Goal: Communication & Community: Answer question/provide support

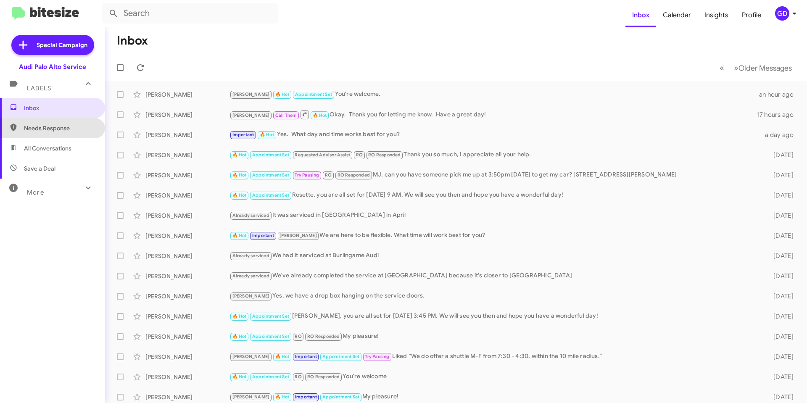
click at [58, 129] on span "Needs Response" at bounding box center [59, 128] width 71 height 8
type input "in:needs-response"
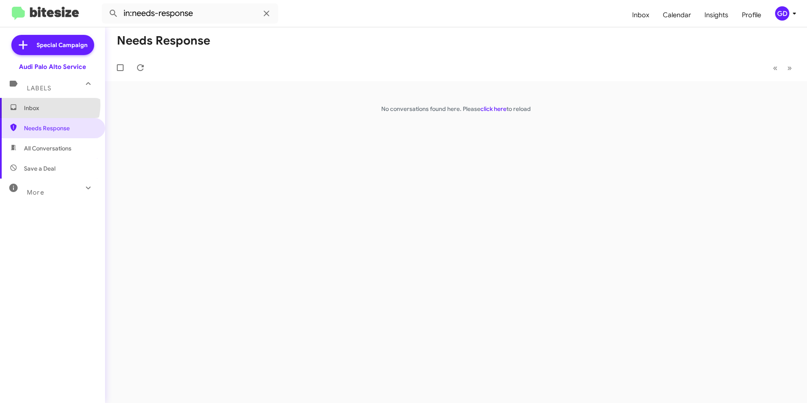
click at [45, 105] on span "Inbox" at bounding box center [59, 108] width 71 height 8
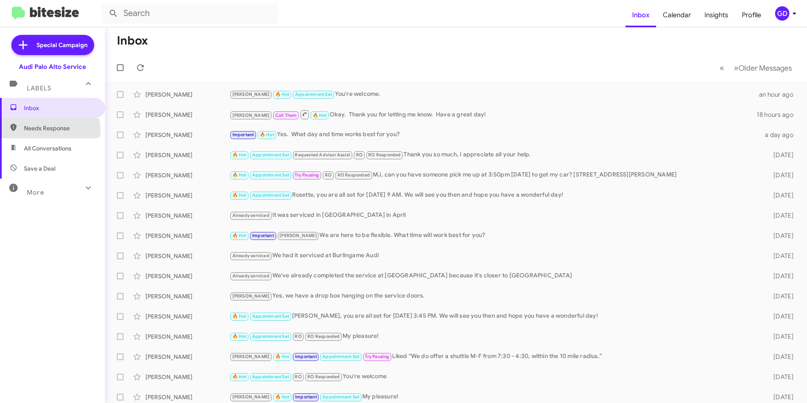
click at [45, 131] on span "Needs Response" at bounding box center [59, 128] width 71 height 8
type input "in:needs-response"
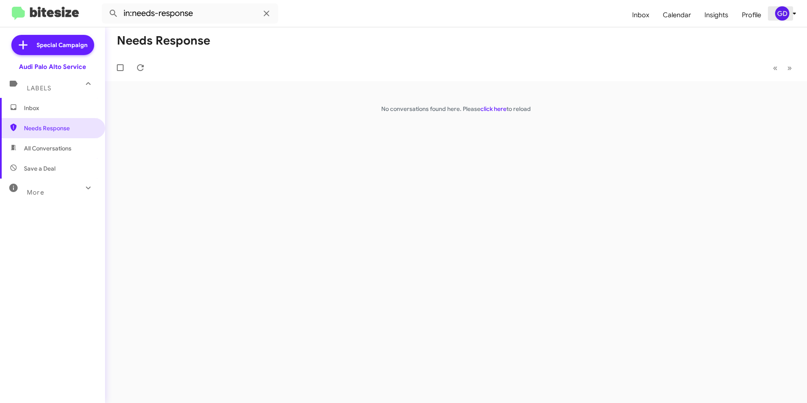
click at [784, 16] on div "GD" at bounding box center [782, 13] width 14 height 14
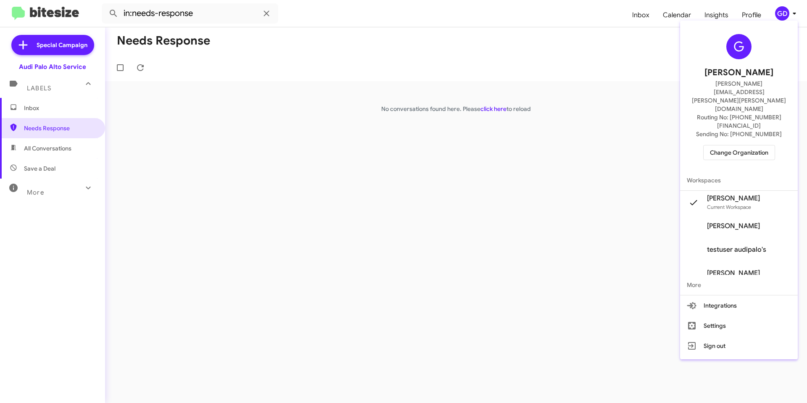
click at [749, 145] on span "Change Organization" at bounding box center [739, 152] width 58 height 14
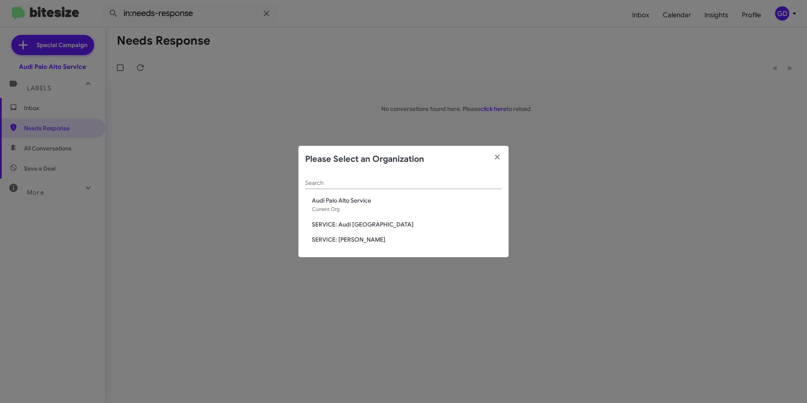
click at [353, 224] on span "SERVICE: Audi [GEOGRAPHIC_DATA]" at bounding box center [407, 224] width 190 height 8
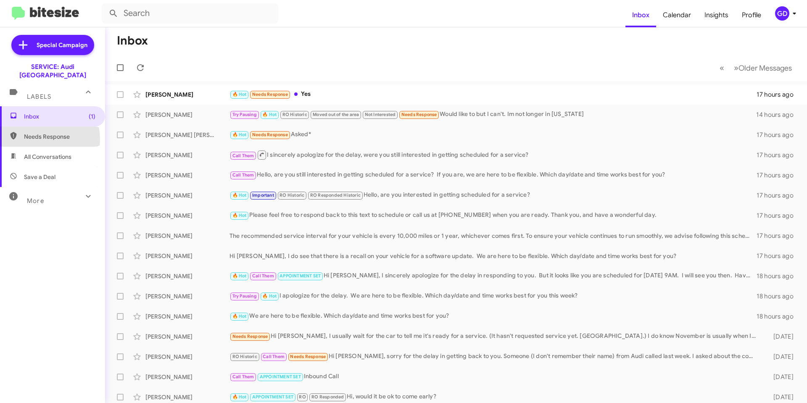
click at [36, 132] on span "Needs Response" at bounding box center [59, 136] width 71 height 8
type input "in:needs-response"
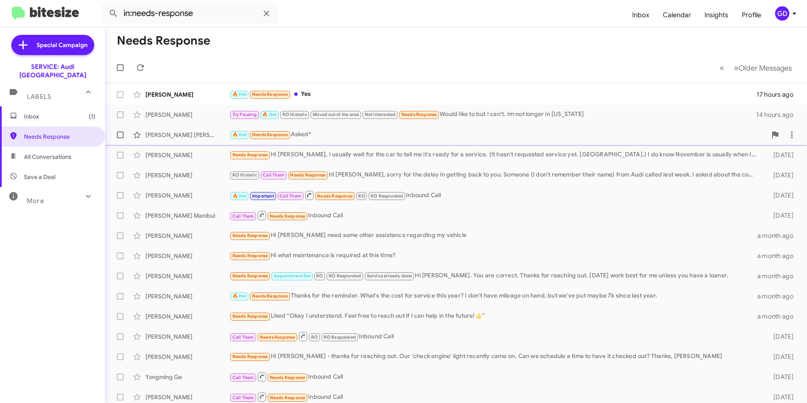
click at [154, 134] on div "[PERSON_NAME] [PERSON_NAME]" at bounding box center [187, 135] width 84 height 8
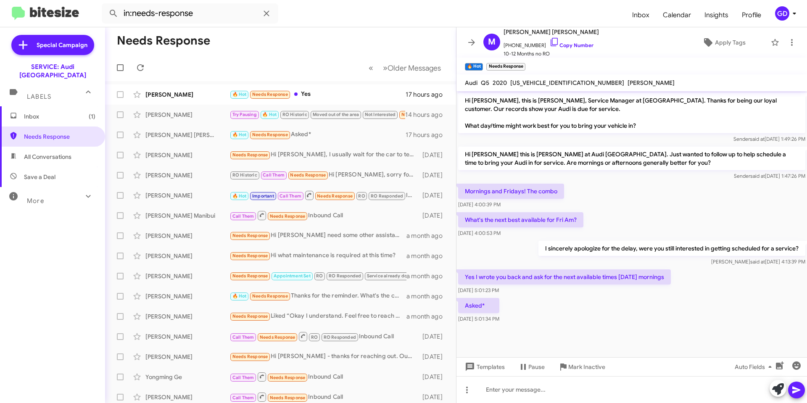
click at [652, 201] on div "Mornings and Fridays! The combo [DATE] 4:00:39 PM" at bounding box center [631, 196] width 351 height 29
drag, startPoint x: 587, startPoint y: 291, endPoint x: 590, endPoint y: 287, distance: 5.5
click at [587, 290] on div "[DATE] 5:01:23 PM" at bounding box center [564, 290] width 213 height 8
click at [505, 393] on div at bounding box center [631, 389] width 351 height 27
click at [569, 45] on link "Copy Number" at bounding box center [571, 45] width 44 height 6
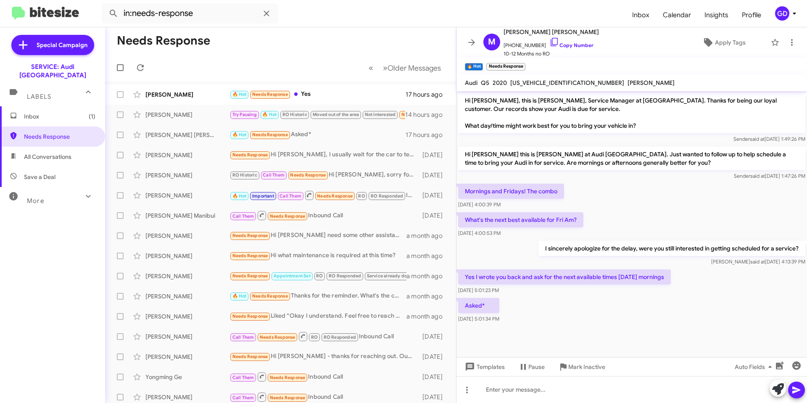
click at [551, 307] on div "Asked* [DATE] 5:01:34 PM" at bounding box center [631, 310] width 351 height 29
click at [500, 391] on div at bounding box center [631, 389] width 351 height 27
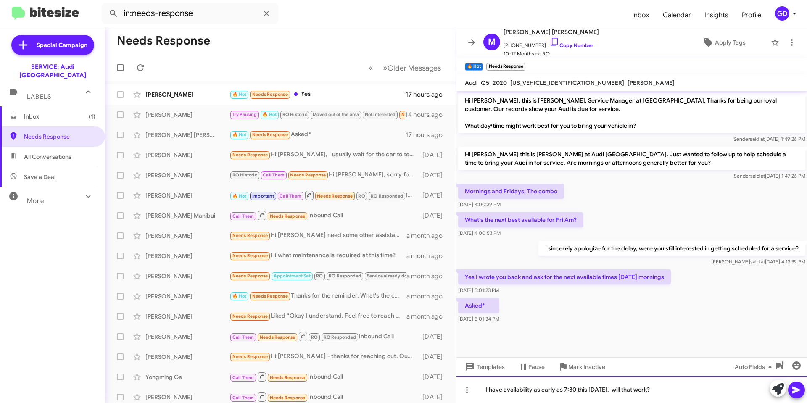
drag, startPoint x: 632, startPoint y: 390, endPoint x: 624, endPoint y: 370, distance: 21.2
click at [632, 390] on div "I have availability as early as 7:30 this [DATE]. will that work?" at bounding box center [631, 389] width 351 height 27
click at [795, 390] on icon at bounding box center [797, 390] width 10 height 10
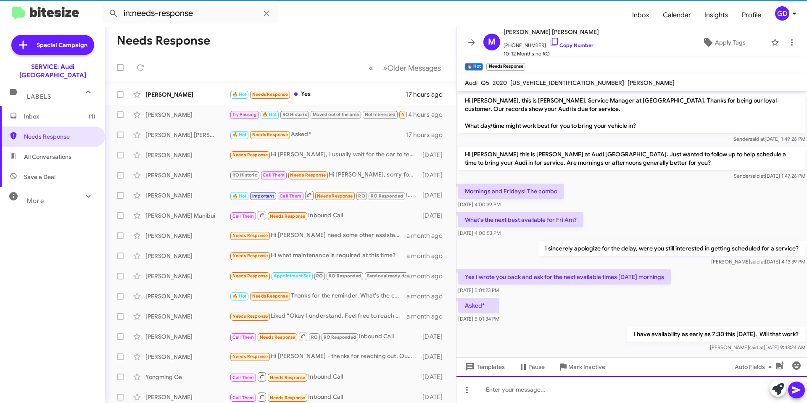
scroll to position [13, 0]
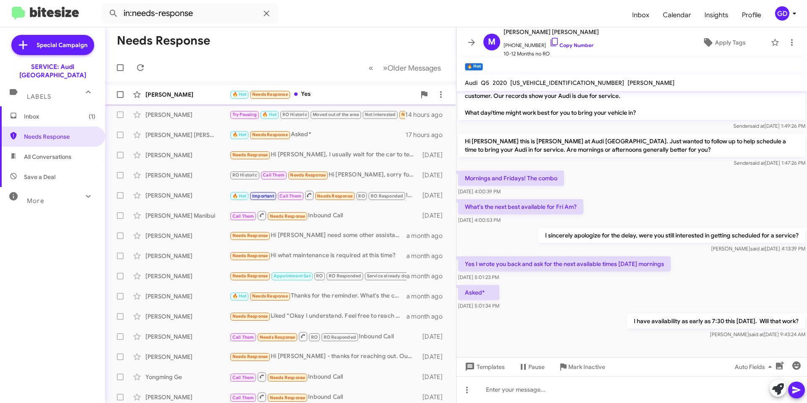
click at [154, 98] on div "[PERSON_NAME]" at bounding box center [187, 94] width 84 height 8
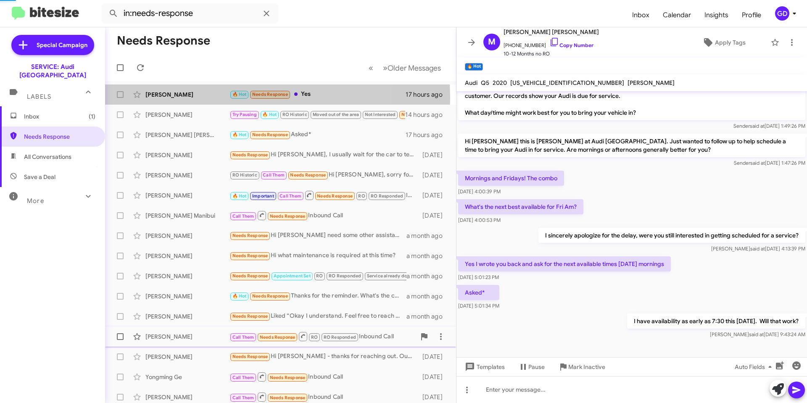
scroll to position [111, 0]
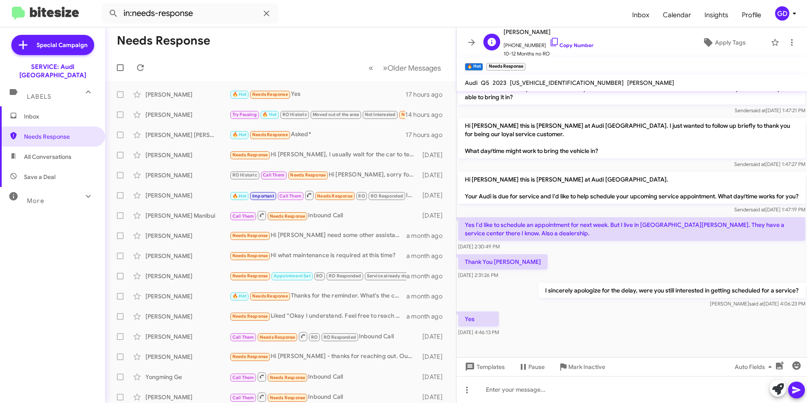
click at [573, 40] on span "[PHONE_NUMBER] Copy Number" at bounding box center [549, 43] width 90 height 13
drag, startPoint x: 509, startPoint y: 390, endPoint x: 525, endPoint y: 386, distance: 16.7
click at [511, 389] on div at bounding box center [631, 389] width 351 height 27
click at [797, 389] on icon at bounding box center [796, 390] width 8 height 7
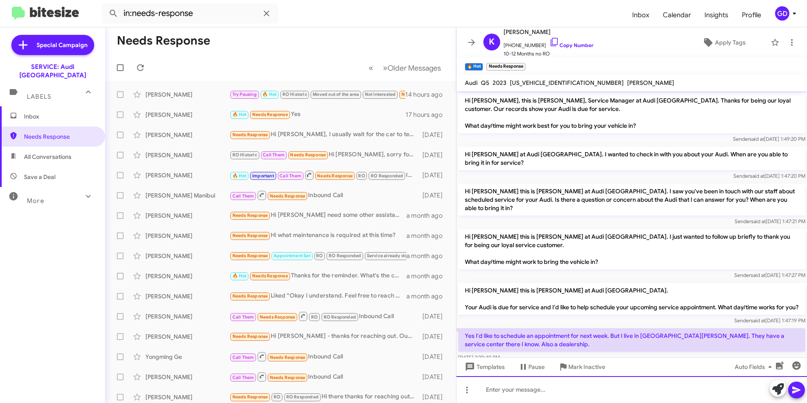
scroll to position [142, 0]
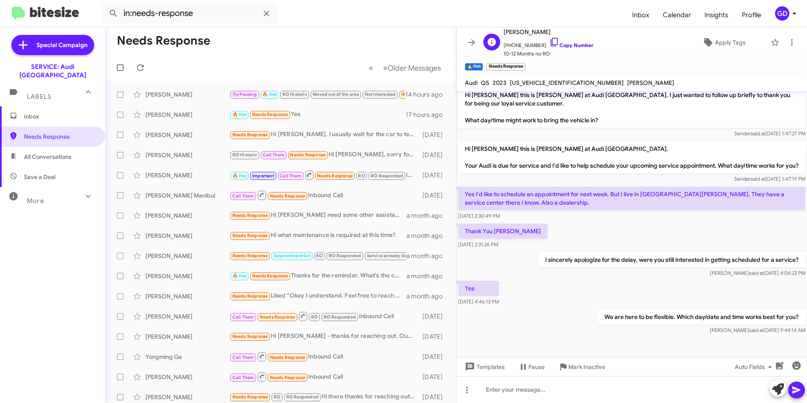
click at [567, 45] on link "Copy Number" at bounding box center [571, 45] width 44 height 6
click at [780, 16] on div "GD" at bounding box center [782, 13] width 14 height 14
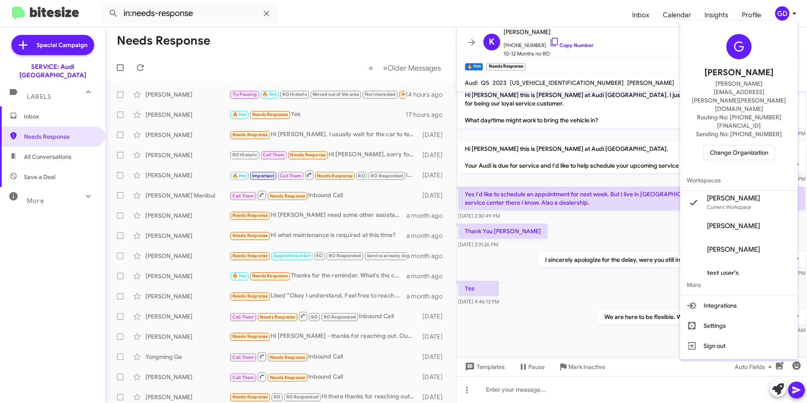
click at [738, 145] on span "Change Organization" at bounding box center [739, 152] width 58 height 14
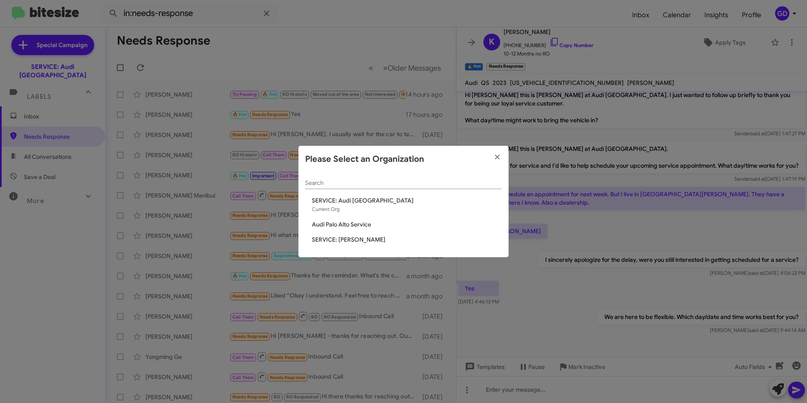
click at [366, 242] on span "SERVICE: [PERSON_NAME]" at bounding box center [407, 239] width 190 height 8
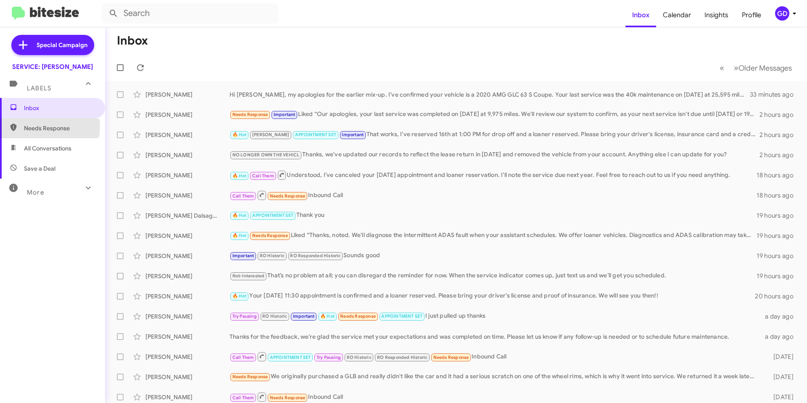
click at [40, 126] on span "Needs Response" at bounding box center [59, 128] width 71 height 8
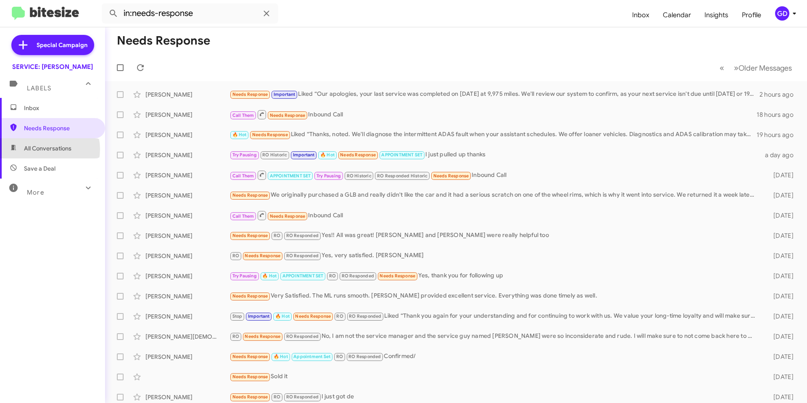
click at [42, 149] on span "All Conversations" at bounding box center [47, 148] width 47 height 8
type input "in:all-conversations"
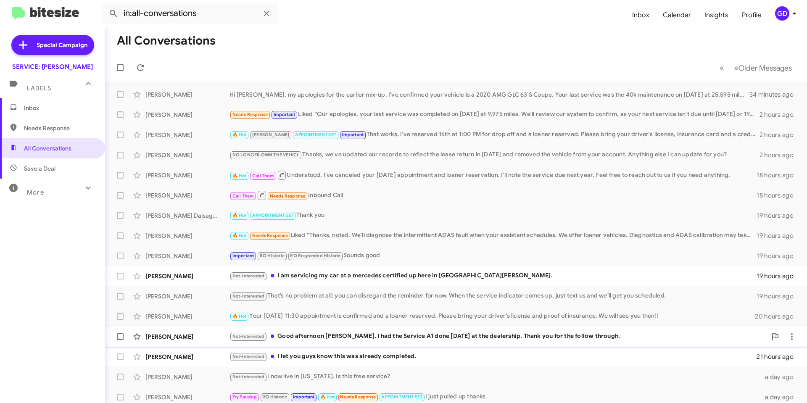
click at [158, 333] on div "Angelita Balbas" at bounding box center [187, 336] width 84 height 8
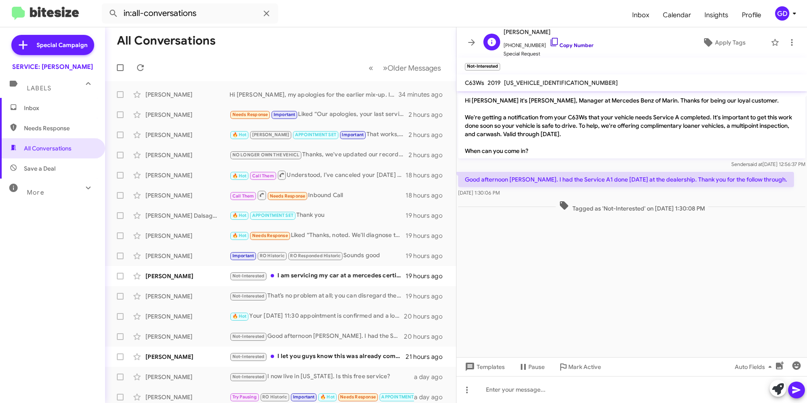
click at [571, 45] on link "Copy Number" at bounding box center [571, 45] width 44 height 6
